Goal: Task Accomplishment & Management: Manage account settings

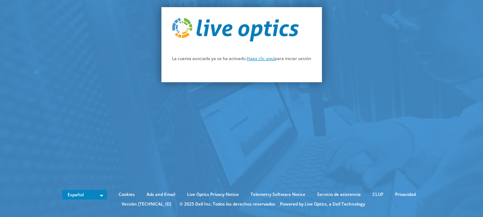
click at [269, 58] on link "Haga clic aquí" at bounding box center [261, 58] width 28 height 6
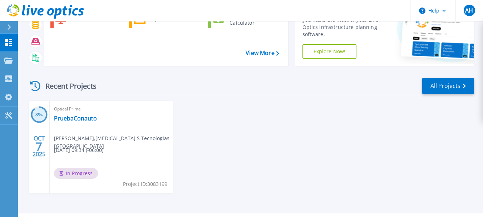
scroll to position [71, 0]
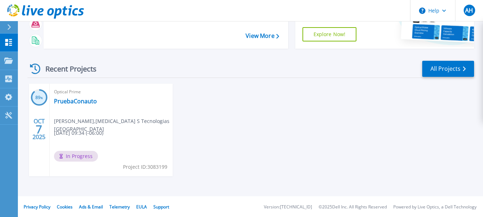
click at [227, 149] on div "89 % [DATE] Optical Prime PruebaConauto [PERSON_NAME] , [MEDICAL_DATA] S Tecnol…" at bounding box center [248, 137] width 452 height 107
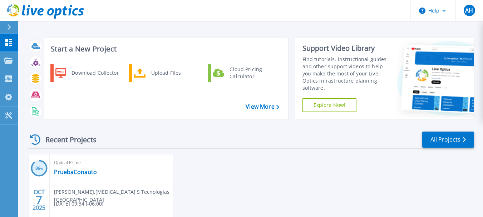
scroll to position [72, 0]
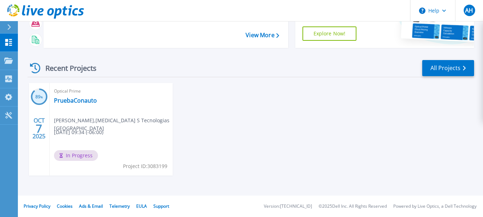
click at [139, 139] on div "Optical Prime PruebaConauto [PERSON_NAME] , [MEDICAL_DATA] S Tecnologias [GEOGR…" at bounding box center [111, 129] width 123 height 93
